Goal: Task Accomplishment & Management: Manage account settings

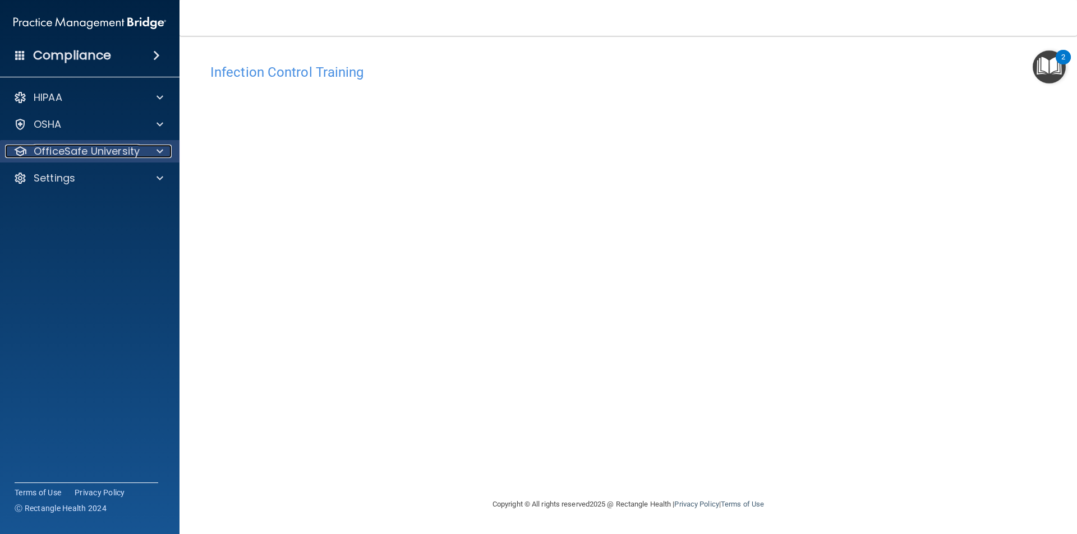
click at [127, 149] on p "OfficeSafe University" at bounding box center [87, 151] width 106 height 13
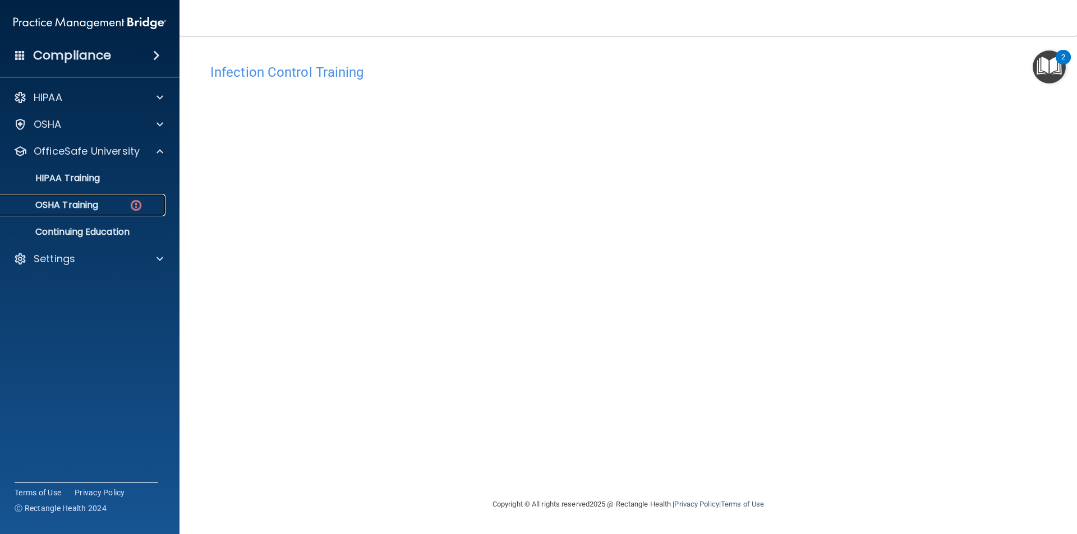
click at [102, 205] on div "OSHA Training" at bounding box center [83, 205] width 153 height 11
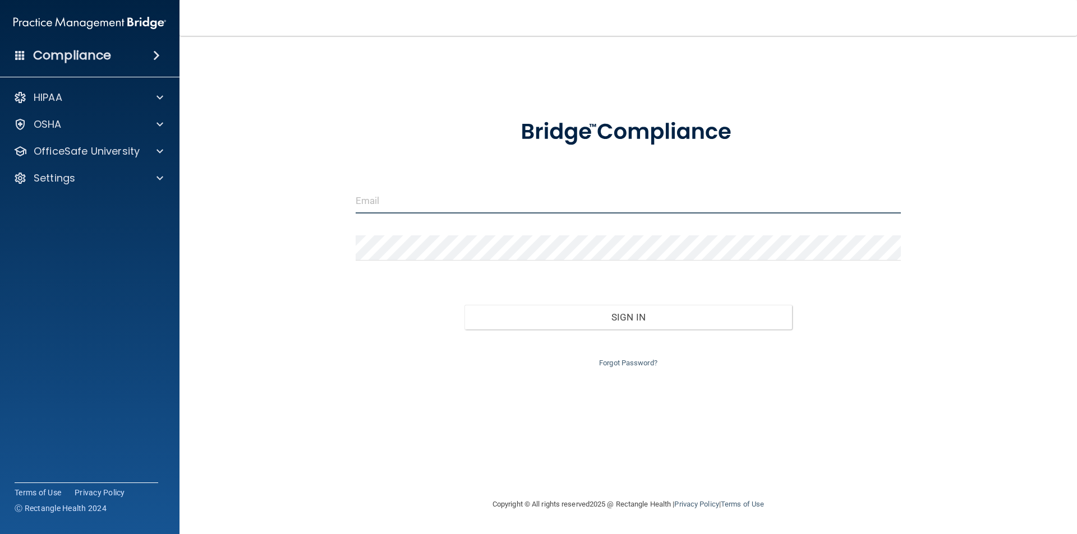
click at [411, 195] on input "email" at bounding box center [628, 200] width 546 height 25
type input "[EMAIL_ADDRESS][DOMAIN_NAME]"
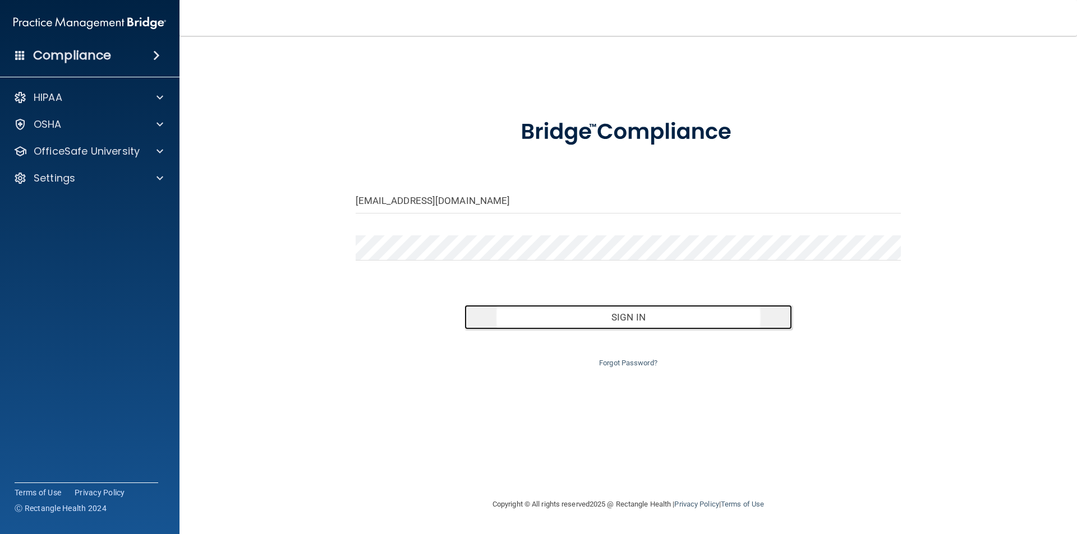
click at [564, 316] on button "Sign In" at bounding box center [627, 317] width 327 height 25
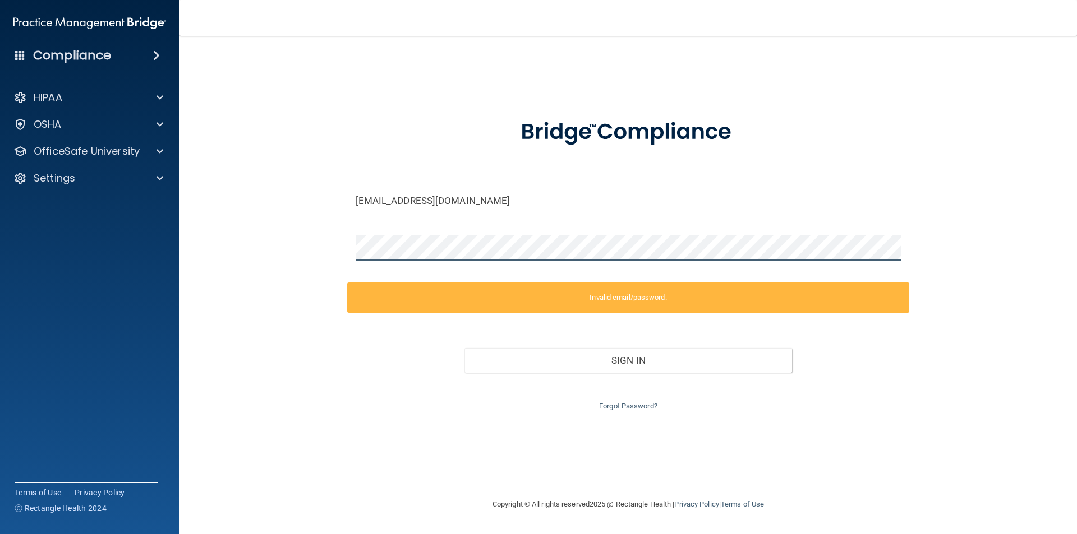
click at [311, 243] on div "[EMAIL_ADDRESS][DOMAIN_NAME] Invalid email/password. You don't have permission …" at bounding box center [628, 267] width 852 height 440
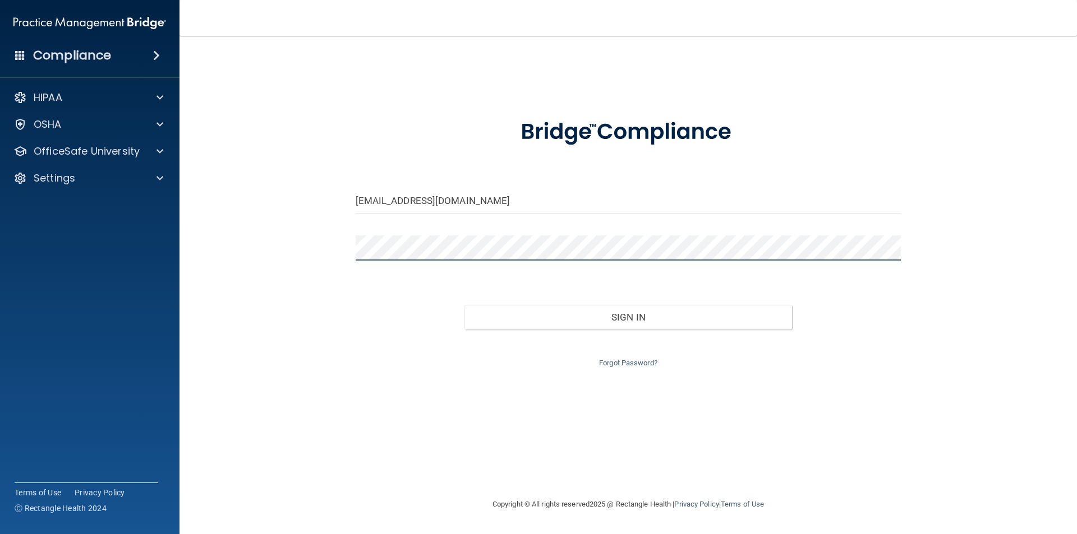
click at [464, 305] on button "Sign In" at bounding box center [627, 317] width 327 height 25
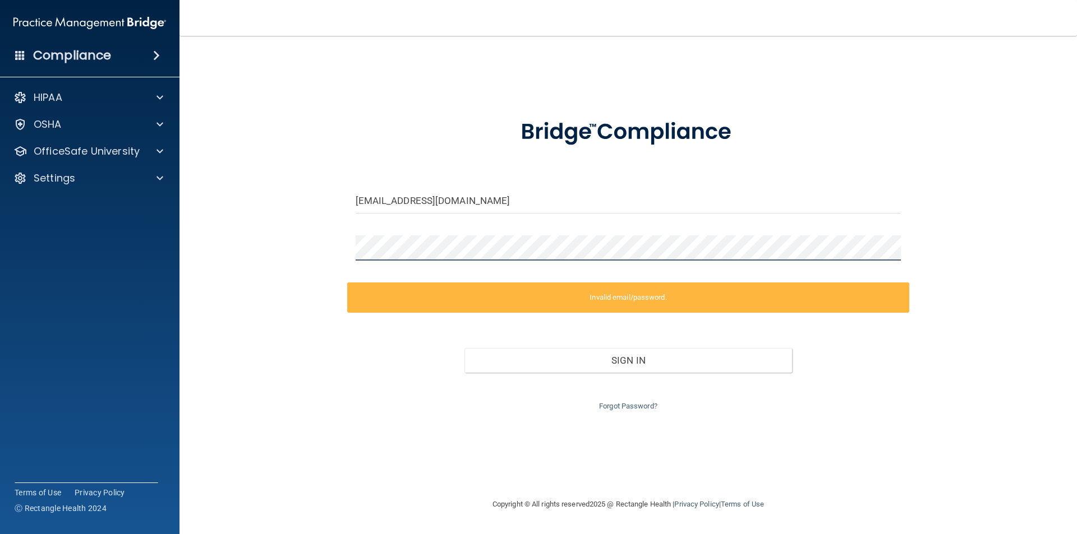
click at [333, 256] on div "[EMAIL_ADDRESS][DOMAIN_NAME] Invalid email/password. You don't have permission …" at bounding box center [628, 267] width 852 height 440
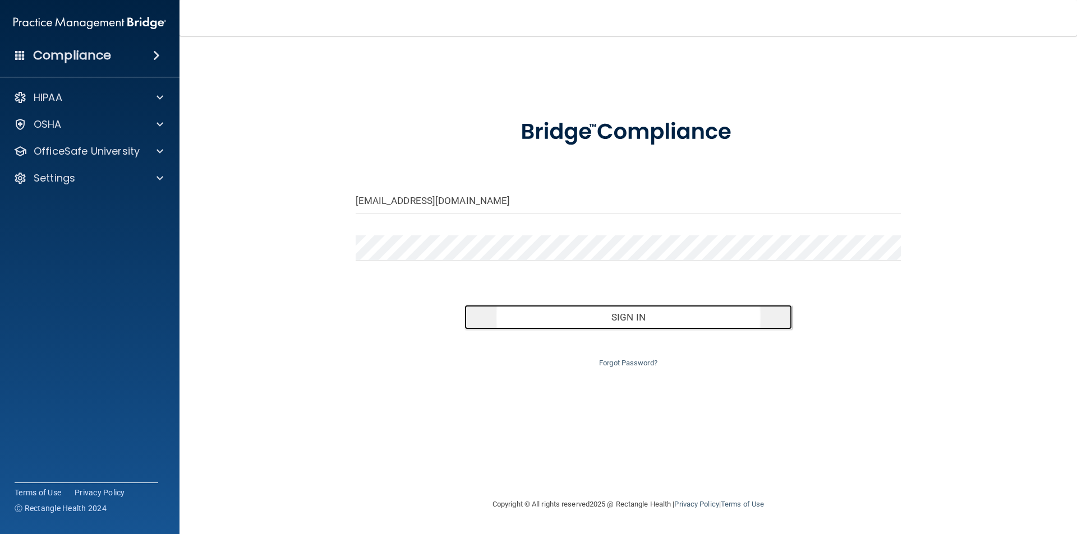
click at [571, 322] on button "Sign In" at bounding box center [627, 317] width 327 height 25
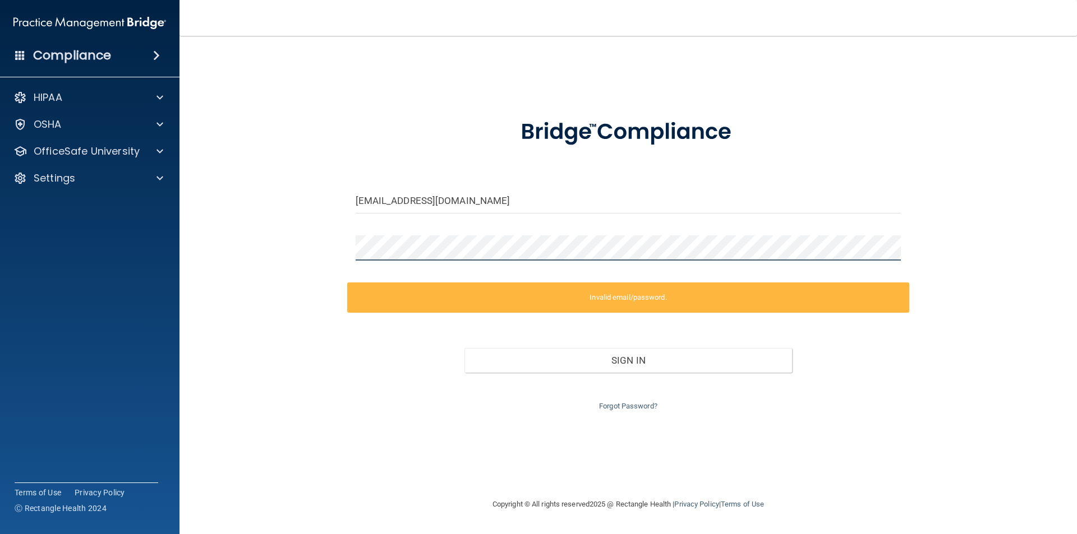
click at [341, 253] on div "[EMAIL_ADDRESS][DOMAIN_NAME] Invalid email/password. You don't have permission …" at bounding box center [628, 267] width 852 height 440
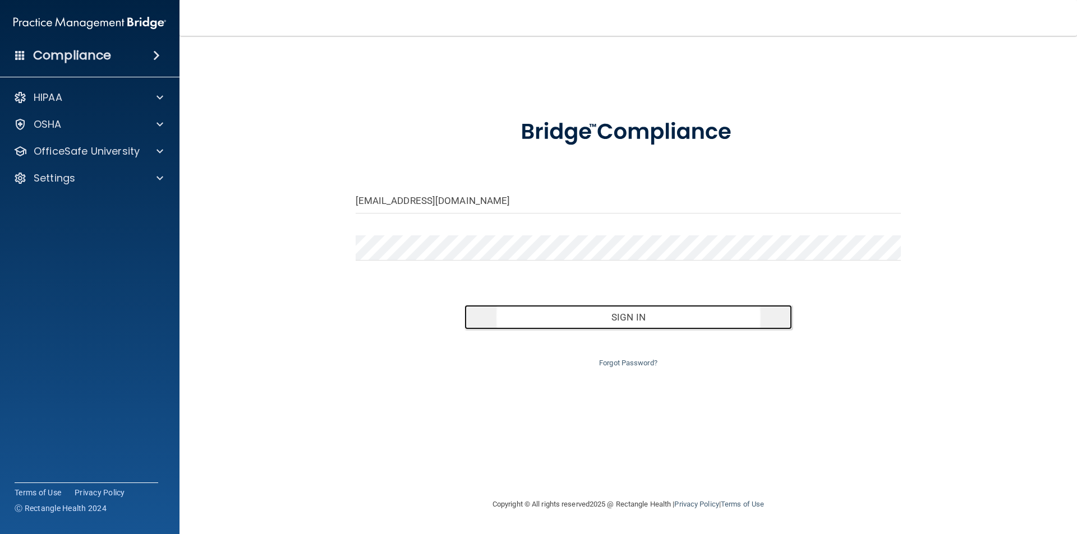
click at [567, 310] on button "Sign In" at bounding box center [627, 317] width 327 height 25
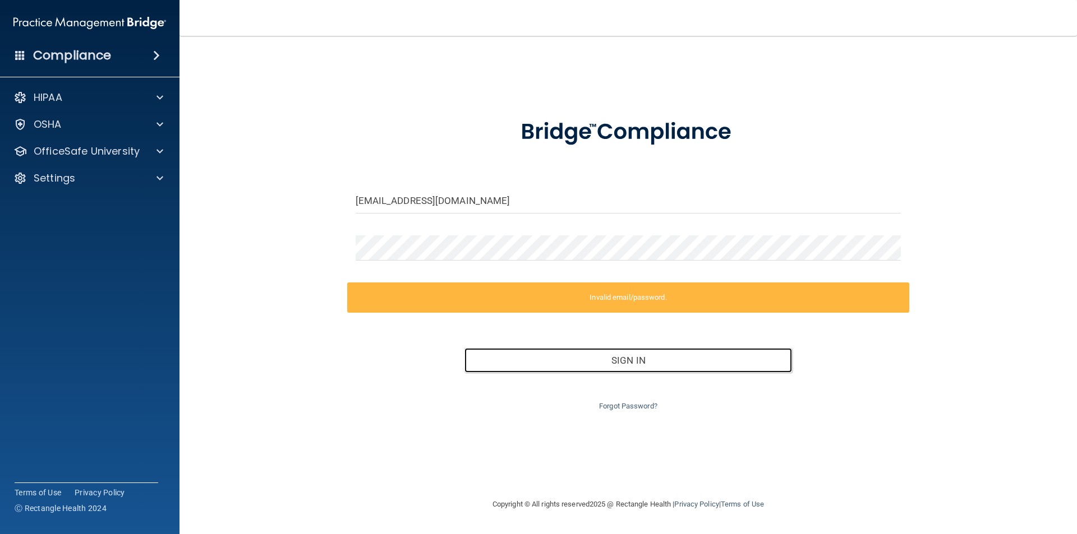
drag, startPoint x: 653, startPoint y: 366, endPoint x: 661, endPoint y: 400, distance: 35.1
click at [661, 400] on div "Invalid email/password. You don't have permission to access that page. Sign In …" at bounding box center [628, 348] width 562 height 131
click at [637, 406] on link "Forgot Password?" at bounding box center [628, 406] width 58 height 8
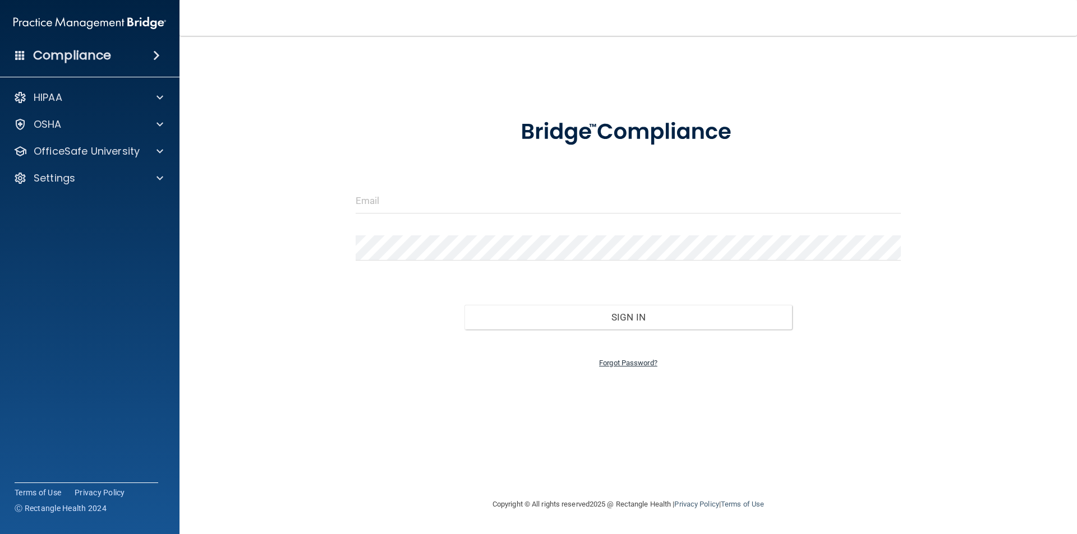
click at [619, 361] on link "Forgot Password?" at bounding box center [628, 363] width 58 height 8
click at [620, 364] on link "Forgot Password?" at bounding box center [628, 363] width 58 height 8
click at [482, 207] on input "email" at bounding box center [628, 200] width 546 height 25
type input "[EMAIL_ADDRESS][DOMAIN_NAME]"
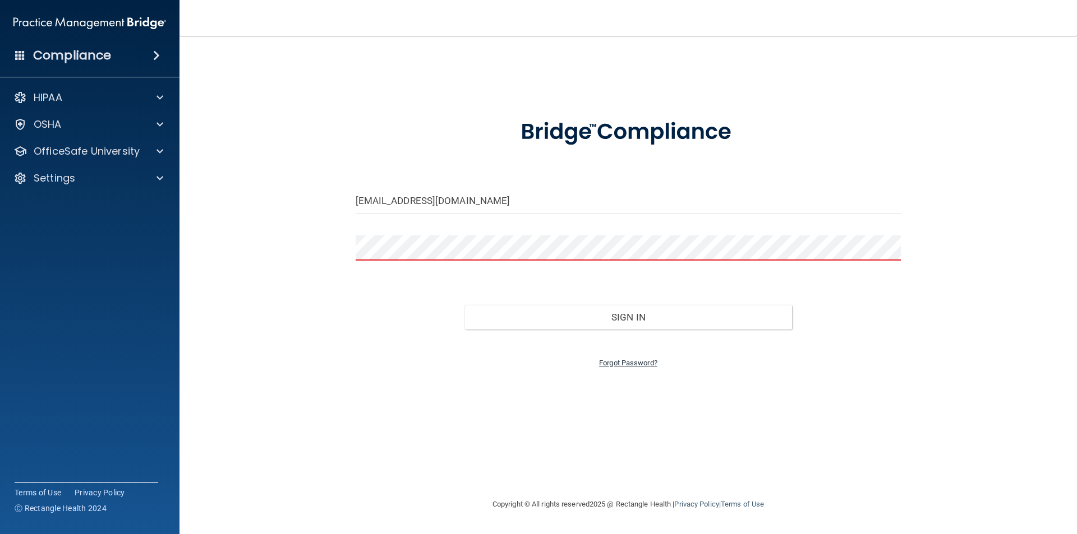
click at [618, 364] on link "Forgot Password?" at bounding box center [628, 363] width 58 height 8
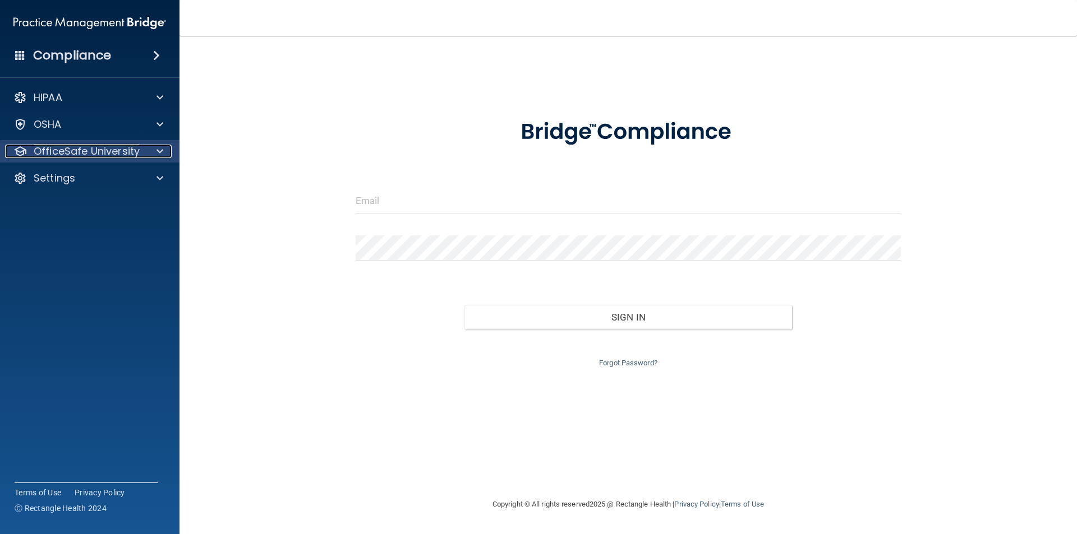
click at [54, 149] on p "OfficeSafe University" at bounding box center [87, 151] width 106 height 13
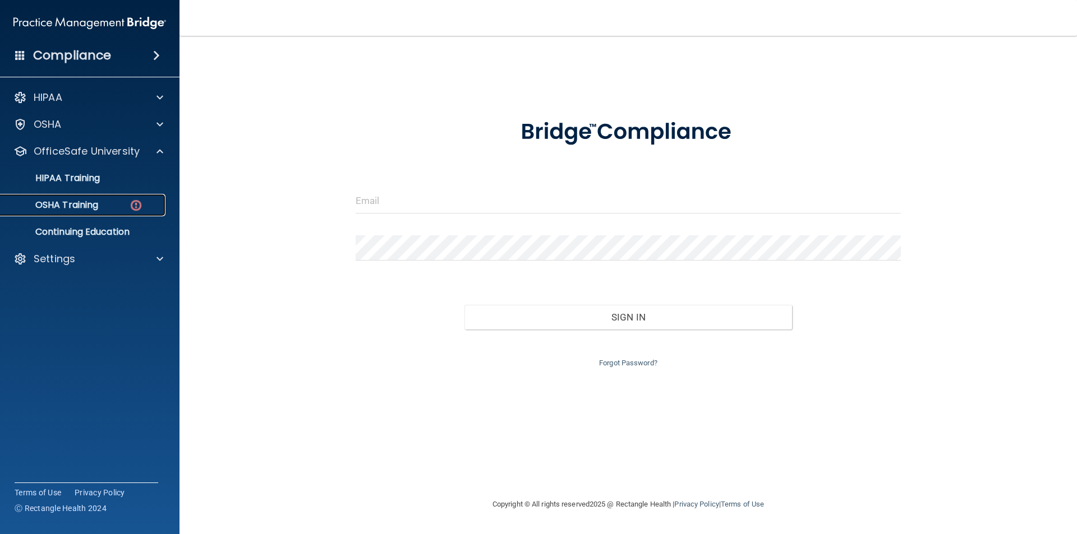
click at [73, 207] on p "OSHA Training" at bounding box center [52, 205] width 91 height 11
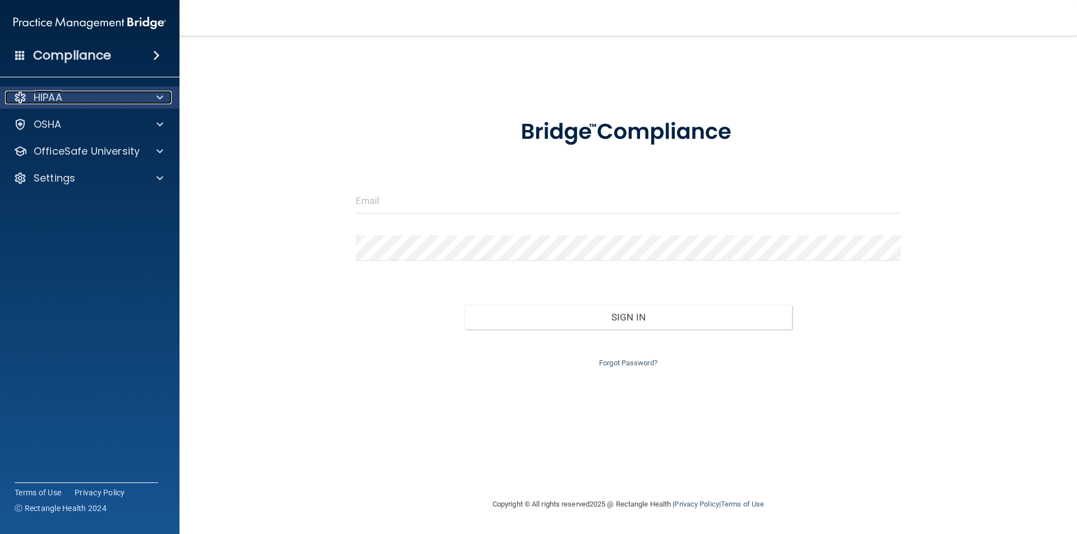
click at [59, 99] on p "HIPAA" at bounding box center [48, 97] width 29 height 13
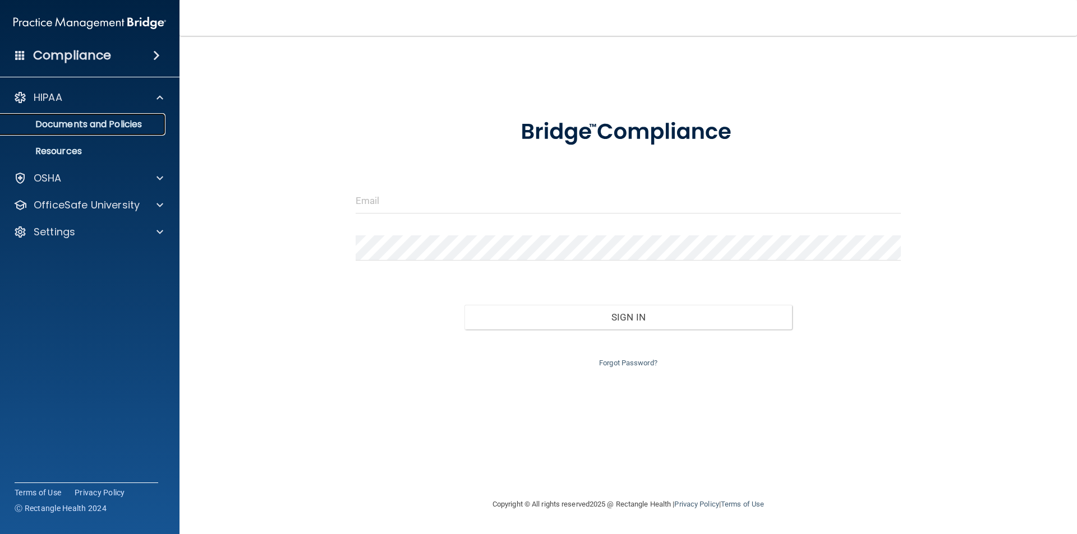
click at [61, 117] on link "Documents and Policies" at bounding box center [77, 124] width 177 height 22
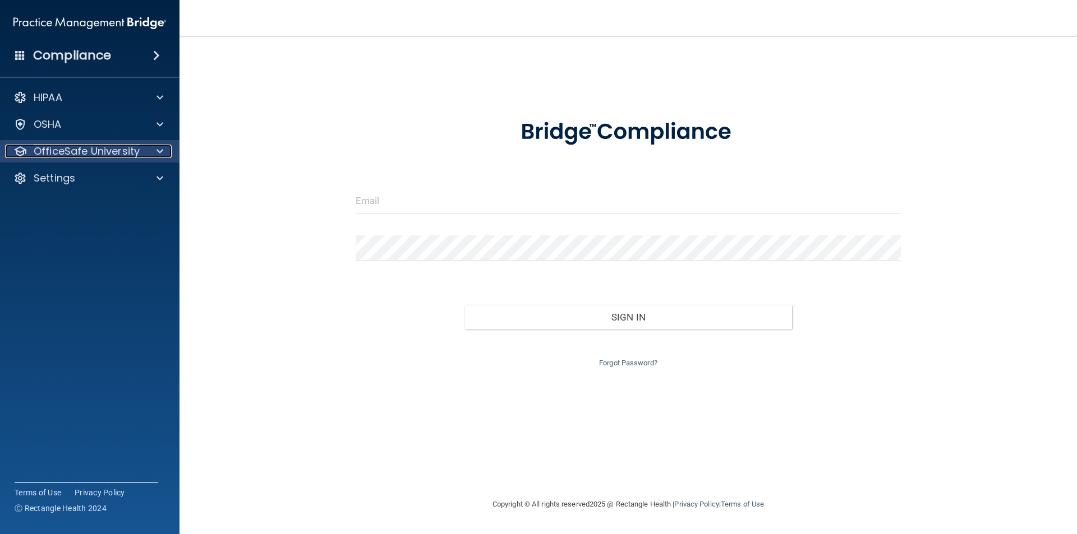
click at [73, 145] on p "OfficeSafe University" at bounding box center [87, 151] width 106 height 13
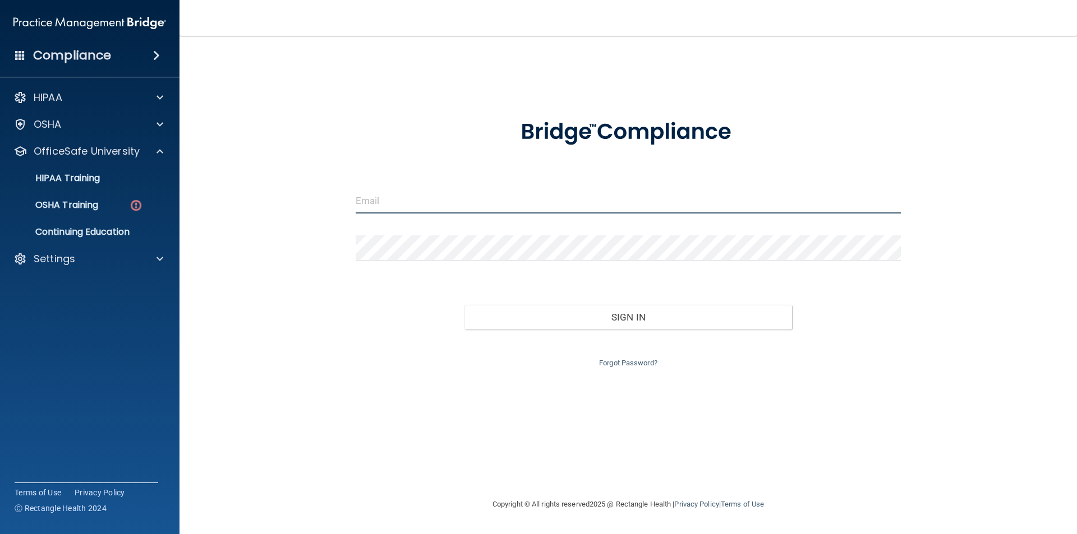
click at [426, 204] on input "email" at bounding box center [628, 200] width 546 height 25
type input "[EMAIL_ADDRESS][DOMAIN_NAME]"
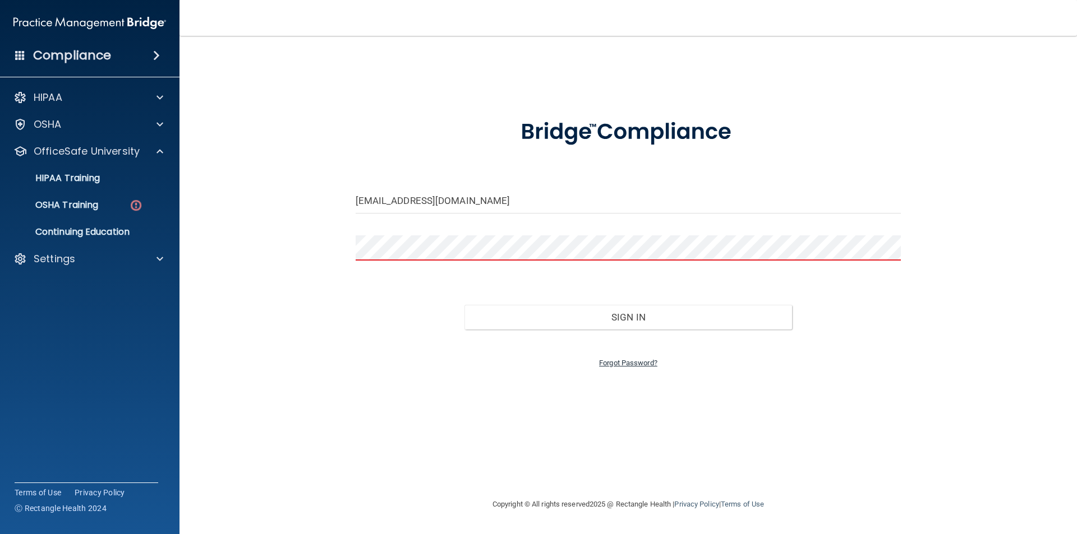
click at [625, 363] on link "Forgot Password?" at bounding box center [628, 363] width 58 height 8
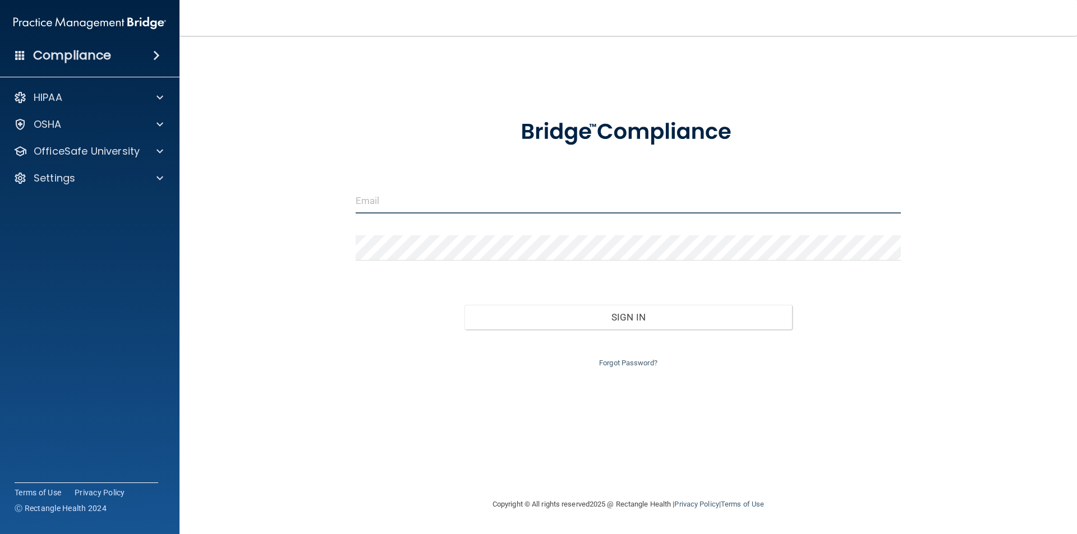
click at [406, 209] on input "email" at bounding box center [628, 200] width 546 height 25
type input "[EMAIL_ADDRESS][DOMAIN_NAME]"
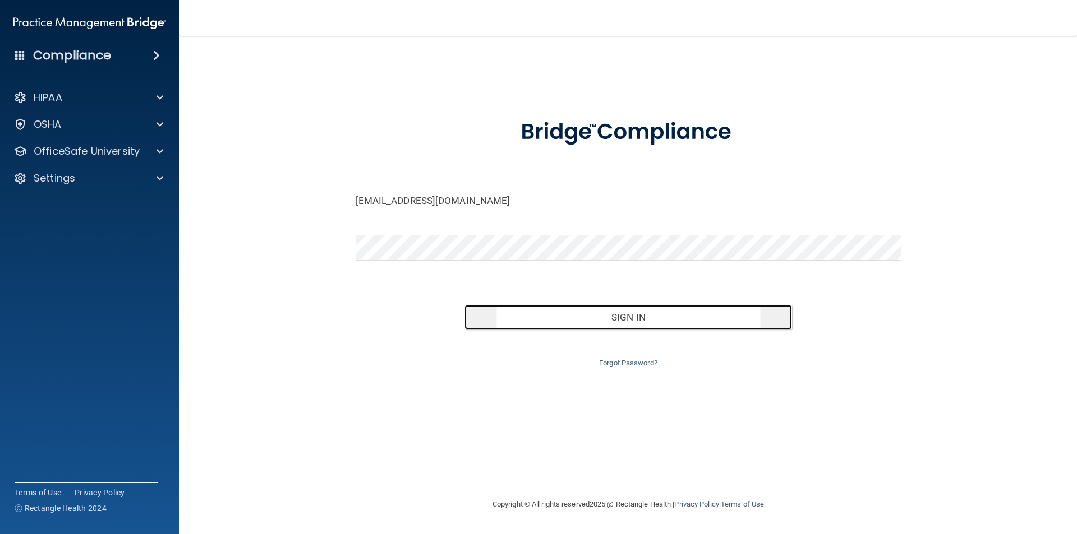
click at [603, 325] on button "Sign In" at bounding box center [627, 317] width 327 height 25
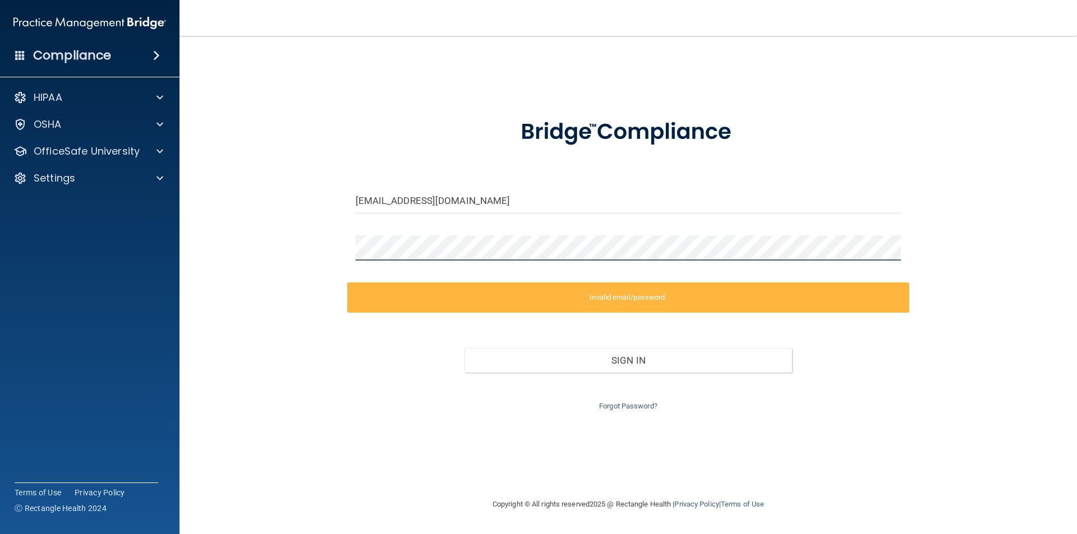
click at [225, 288] on div "[EMAIL_ADDRESS][DOMAIN_NAME] Invalid email/password. You don't have permission …" at bounding box center [628, 267] width 852 height 440
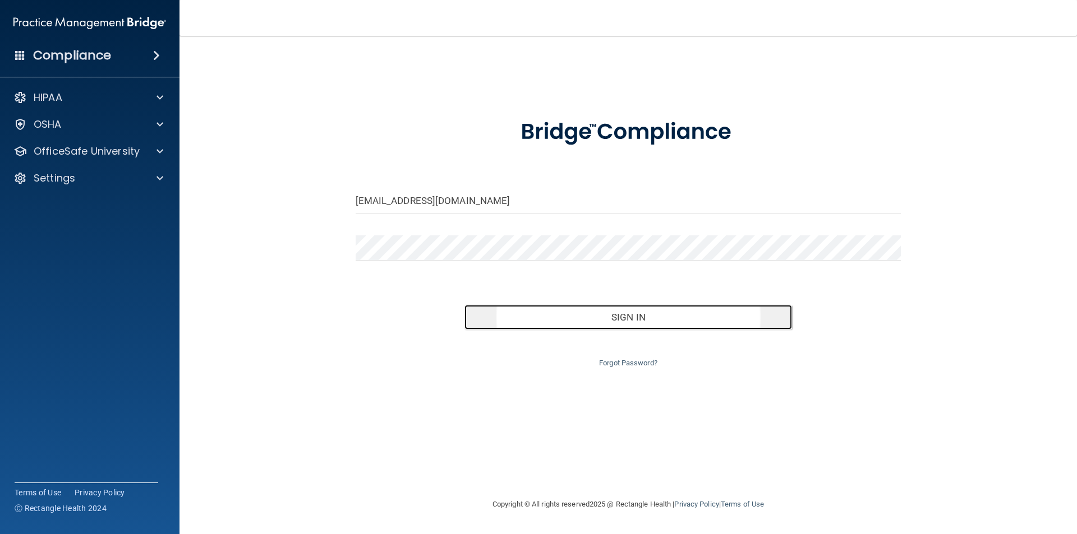
click at [546, 322] on button "Sign In" at bounding box center [627, 317] width 327 height 25
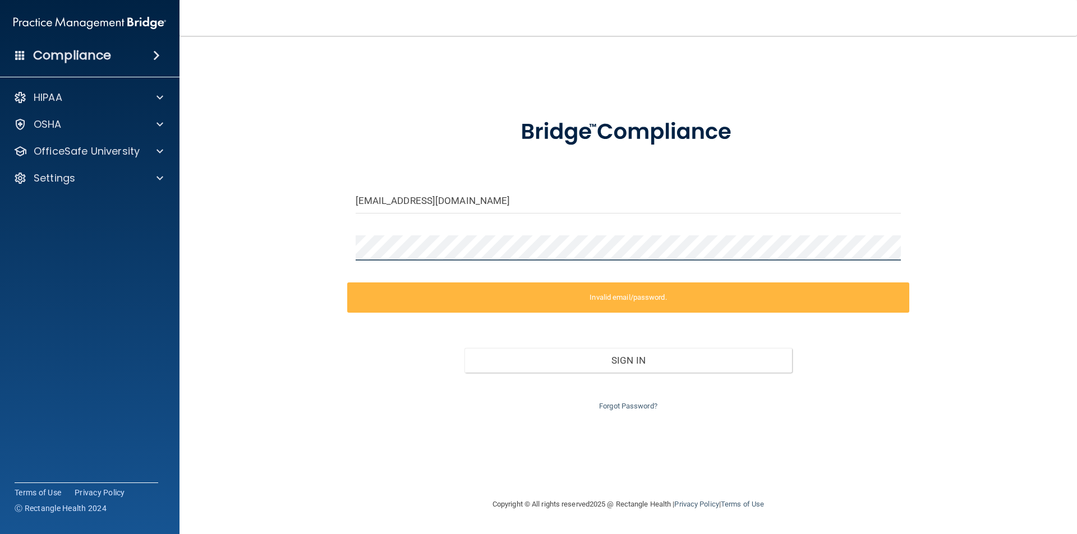
click at [201, 262] on main "[EMAIL_ADDRESS][DOMAIN_NAME] Invalid email/password. You don't have permission …" at bounding box center [627, 285] width 897 height 498
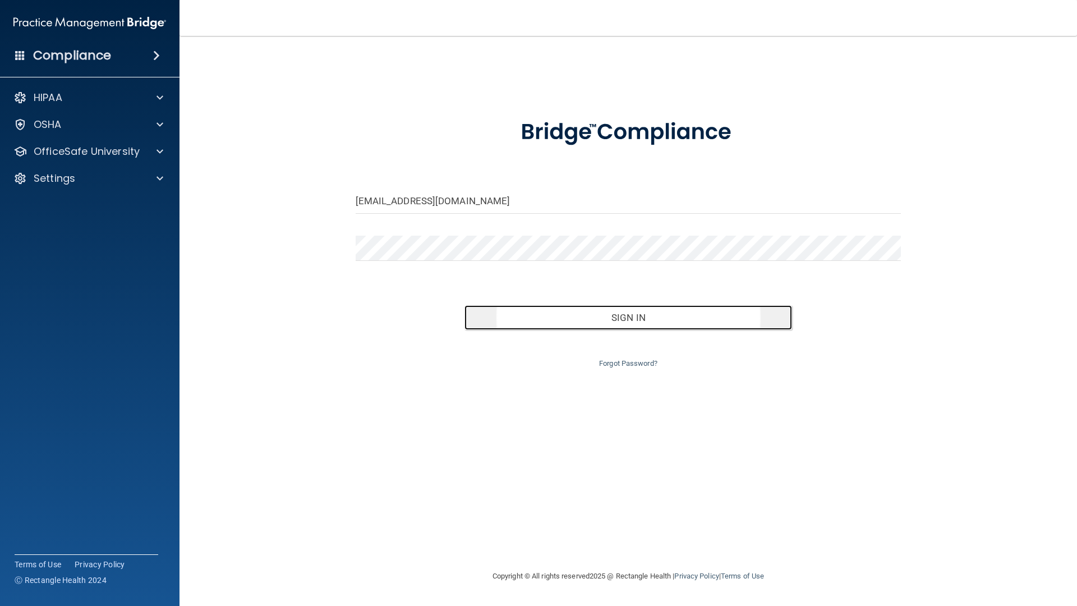
click at [544, 316] on button "Sign In" at bounding box center [627, 317] width 327 height 25
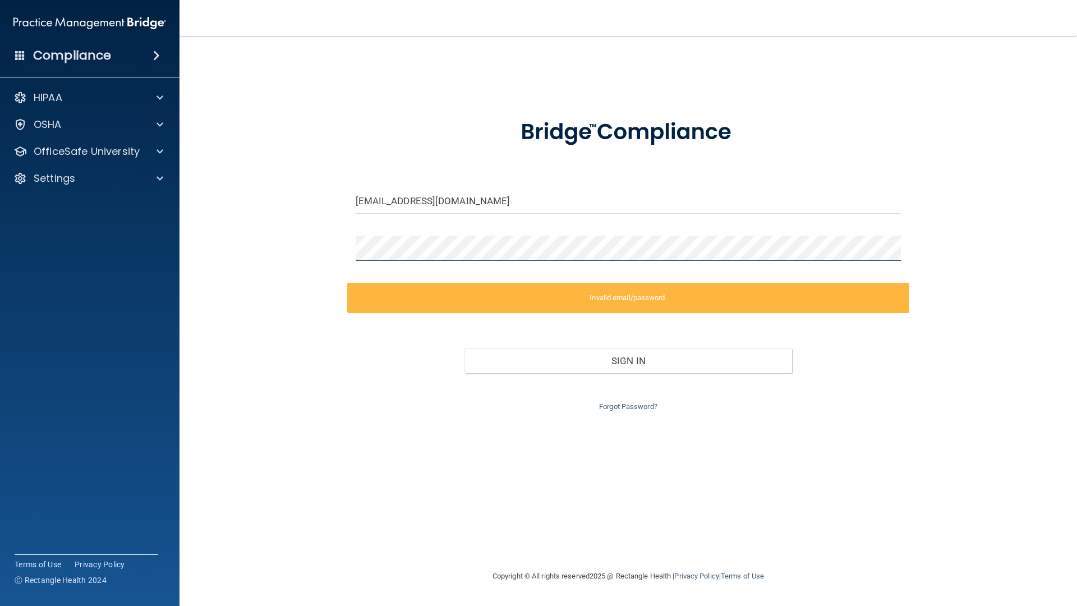
click at [178, 259] on div "Compliance HIPAA Documents and Policies Report an Incident Business Associates …" at bounding box center [538, 303] width 1077 height 606
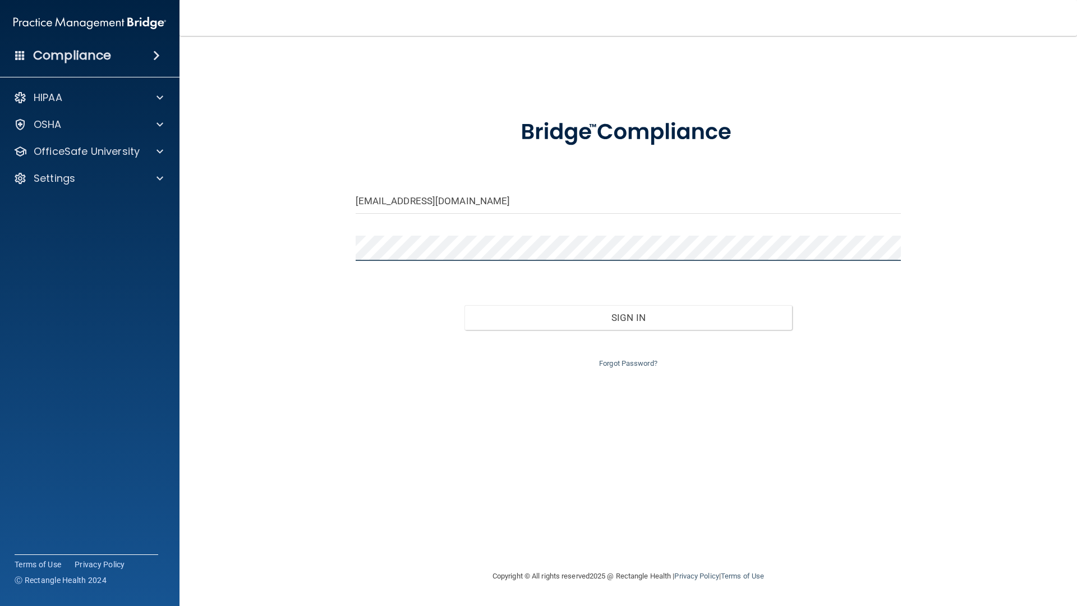
click at [464, 305] on button "Sign In" at bounding box center [627, 317] width 327 height 25
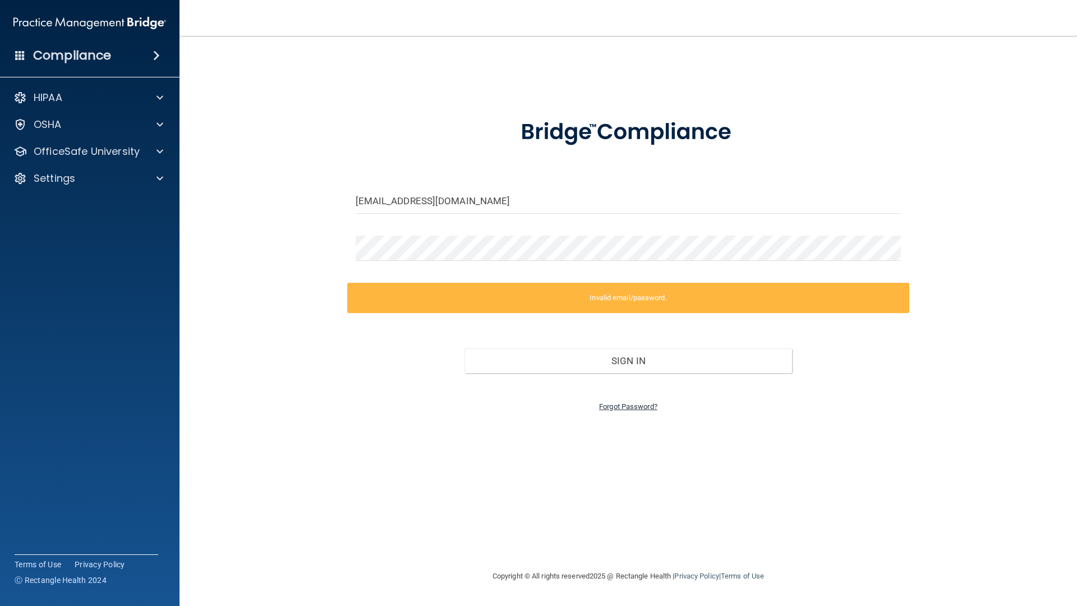
click at [642, 408] on link "Forgot Password?" at bounding box center [628, 406] width 58 height 8
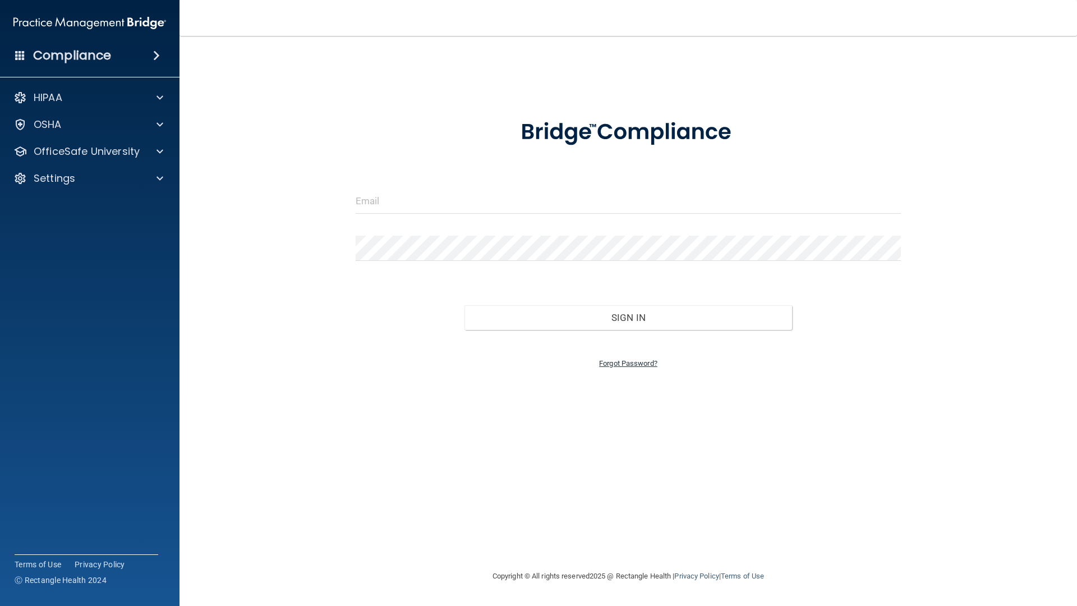
click at [607, 365] on link "Forgot Password?" at bounding box center [628, 363] width 58 height 8
click at [24, 176] on div at bounding box center [19, 178] width 13 height 13
click at [50, 205] on p "My Account" at bounding box center [83, 205] width 153 height 11
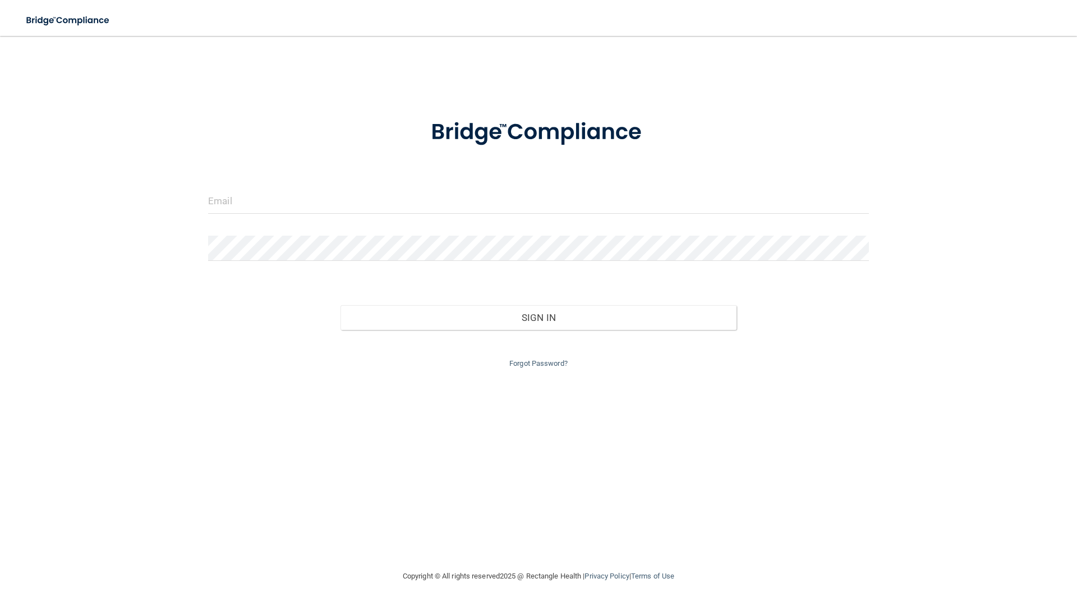
click at [585, 219] on div at bounding box center [538, 205] width 677 height 34
click at [539, 211] on input "email" at bounding box center [538, 200] width 661 height 25
type input "[EMAIL_ADDRESS][DOMAIN_NAME]"
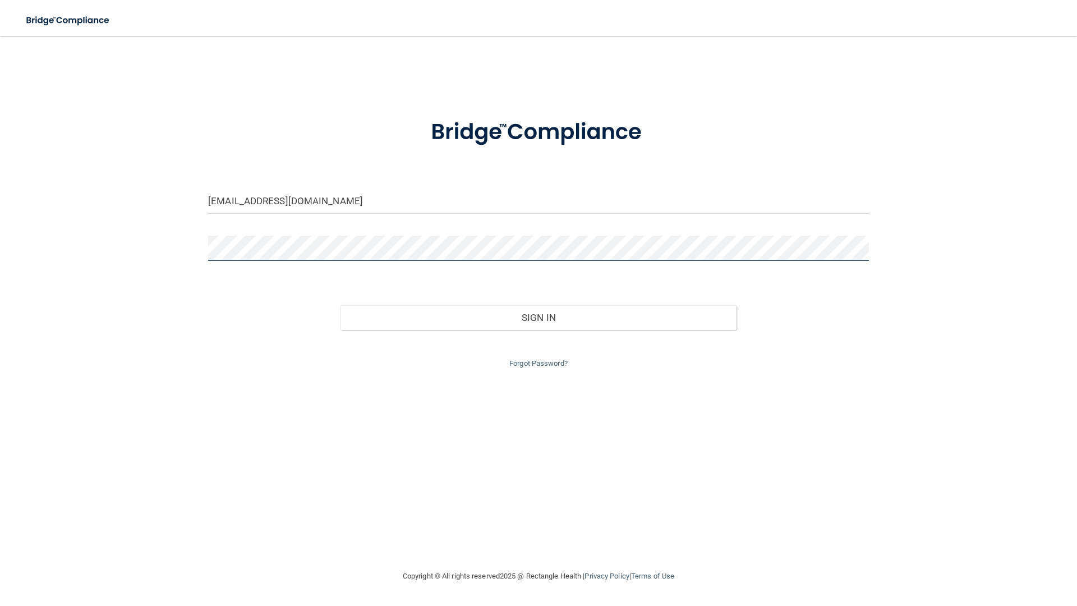
click at [340, 305] on button "Sign In" at bounding box center [538, 317] width 396 height 25
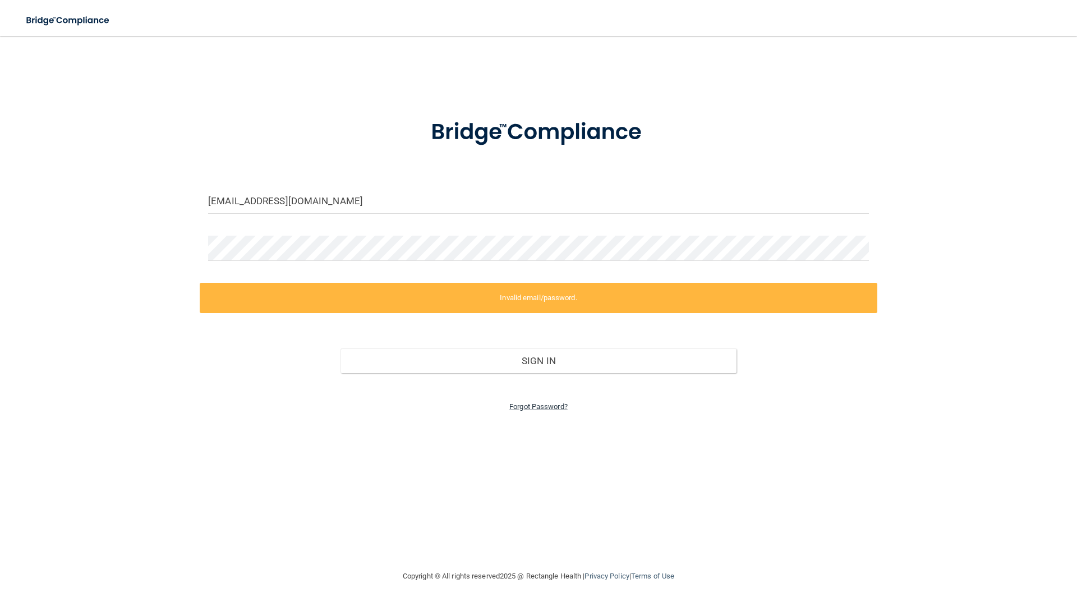
click at [544, 404] on link "Forgot Password?" at bounding box center [538, 406] width 58 height 8
